Goal: Contribute content

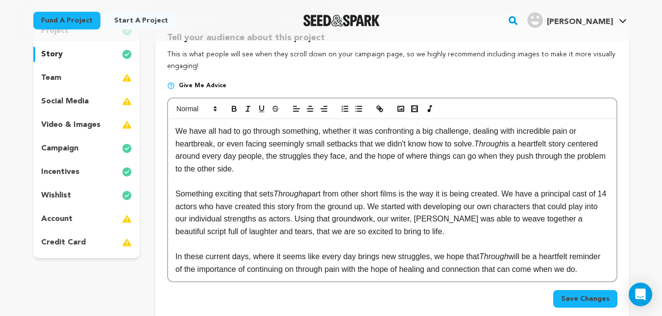
scroll to position [115, 0]
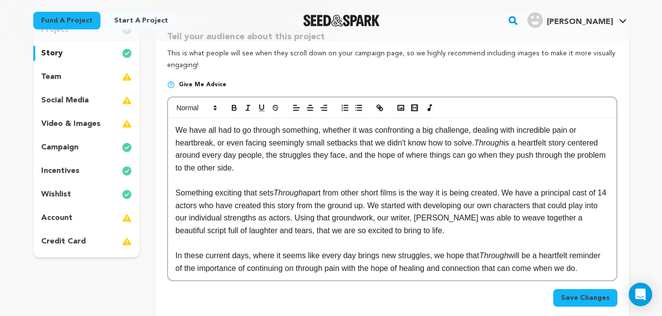
click at [217, 141] on p "We have all had to go through something, whether it was confronting a big chall…" at bounding box center [391, 149] width 433 height 50
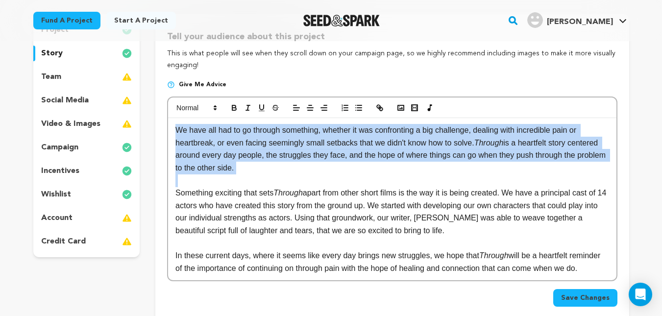
click at [217, 141] on p "We have all had to go through something, whether it was confronting a big chall…" at bounding box center [391, 149] width 433 height 50
click at [186, 134] on p "We have all had to go through something, whether it was confronting a big chall…" at bounding box center [391, 149] width 433 height 50
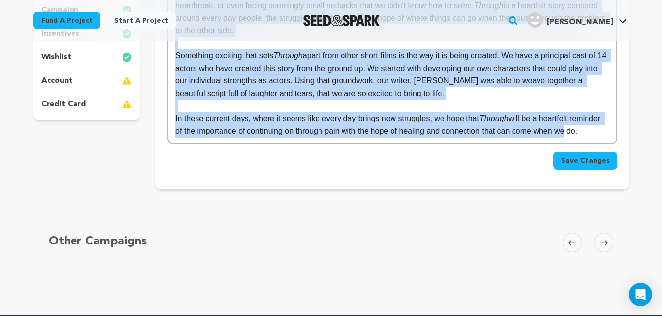
scroll to position [259, 0]
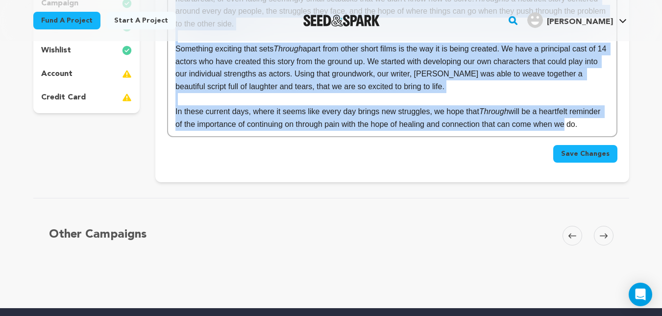
drag, startPoint x: 177, startPoint y: 131, endPoint x: 605, endPoint y: 122, distance: 428.1
click at [605, 122] on div "We have all had to go through something, whether it was confronting a big chall…" at bounding box center [392, 55] width 448 height 162
copy div "We have all had to go through something, whether it was confronting a big chall…"
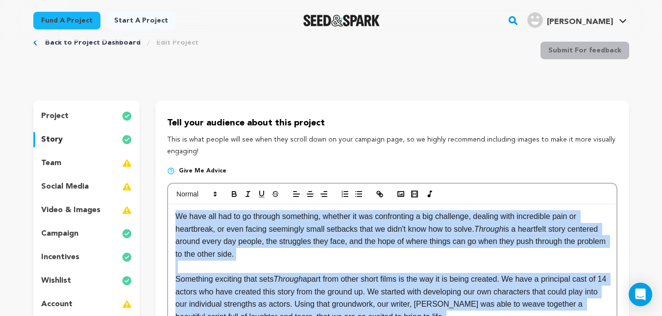
scroll to position [29, 0]
click at [95, 212] on p "video & images" at bounding box center [70, 210] width 59 height 12
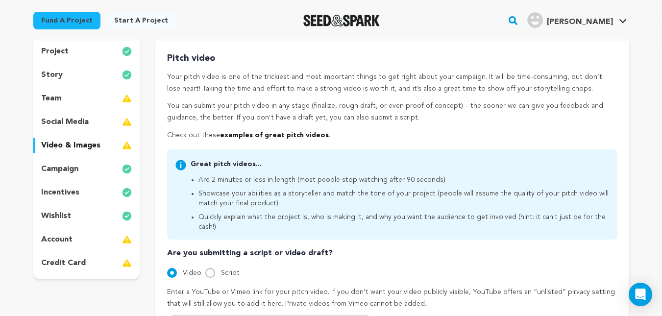
scroll to position [93, 0]
click at [69, 101] on div "team" at bounding box center [86, 99] width 107 height 16
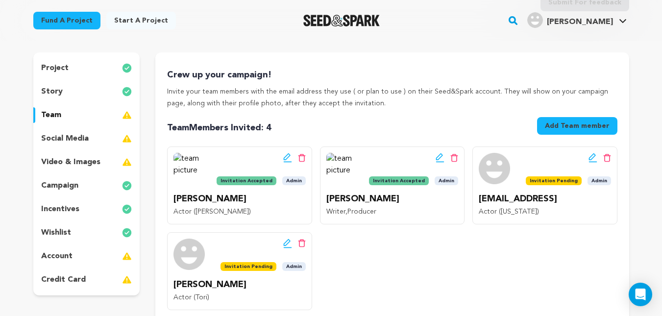
scroll to position [73, 0]
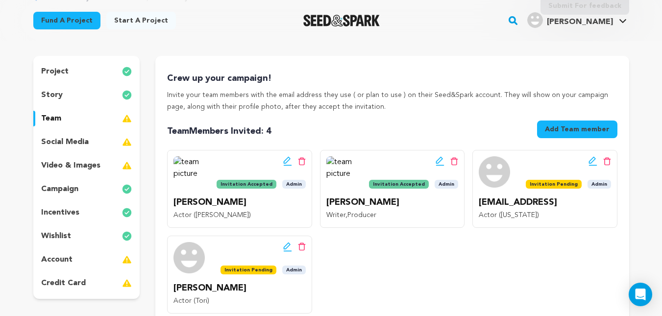
click at [99, 144] on div "social media" at bounding box center [86, 142] width 107 height 16
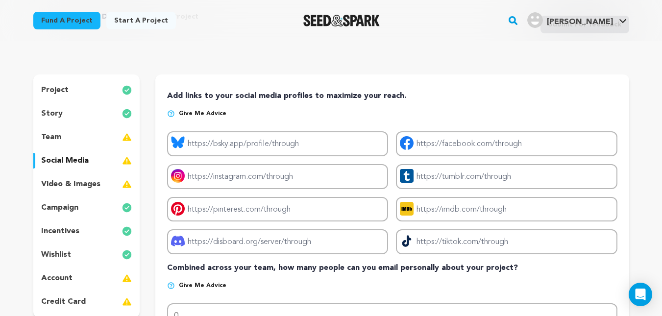
scroll to position [54, 0]
click at [86, 119] on div "story" at bounding box center [86, 114] width 107 height 16
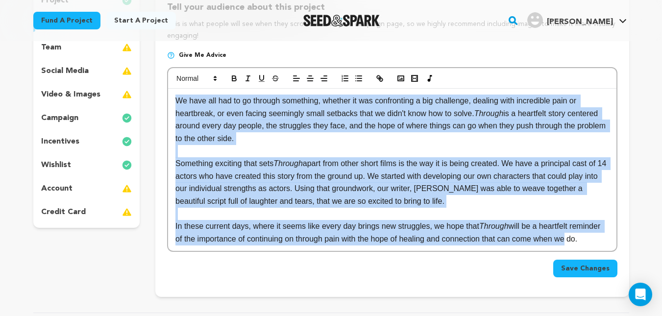
scroll to position [146, 0]
